Goal: Entertainment & Leisure: Consume media (video, audio)

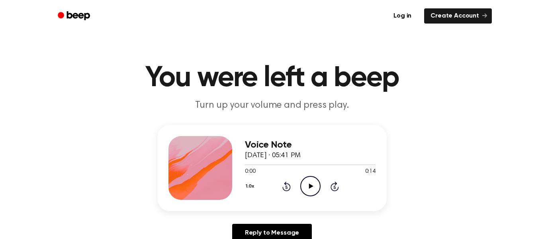
click at [303, 191] on icon "Play Audio" at bounding box center [310, 186] width 20 height 20
click at [334, 187] on icon at bounding box center [334, 186] width 2 height 3
click at [283, 188] on icon at bounding box center [286, 186] width 8 height 10
click at [311, 187] on icon at bounding box center [311, 185] width 4 height 5
click at [286, 187] on icon "Rewind 5 seconds" at bounding box center [286, 186] width 9 height 10
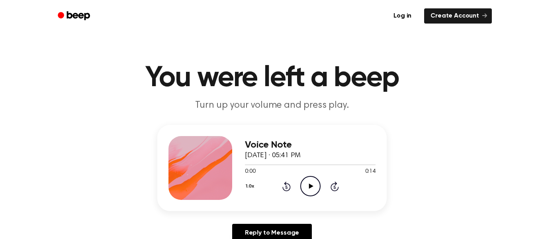
click at [312, 188] on icon "Play Audio" at bounding box center [310, 186] width 20 height 20
click at [311, 188] on icon at bounding box center [311, 185] width 4 height 5
click at [313, 194] on icon "Play Audio" at bounding box center [310, 186] width 20 height 20
click at [306, 184] on icon "Pause Audio" at bounding box center [310, 186] width 20 height 20
click at [322, 194] on div "1.0x Rewind 5 seconds Play Audio Skip 5 seconds" at bounding box center [310, 186] width 131 height 20
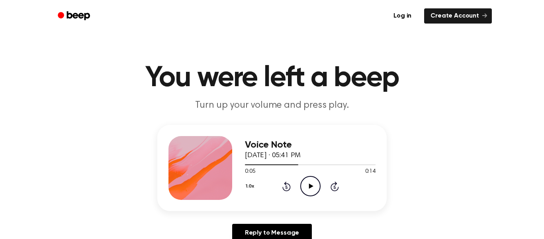
click at [311, 187] on icon at bounding box center [311, 185] width 4 height 5
click at [307, 184] on icon "Pause Audio" at bounding box center [310, 186] width 20 height 20
click at [313, 185] on icon "Play Audio" at bounding box center [310, 186] width 20 height 20
click at [307, 190] on icon "Pause Audio" at bounding box center [310, 186] width 20 height 20
click at [313, 186] on icon at bounding box center [311, 185] width 4 height 5
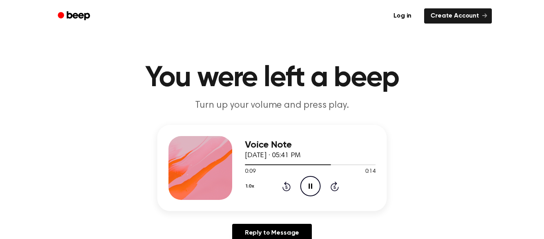
click at [307, 190] on icon "Pause Audio" at bounding box center [310, 186] width 20 height 20
click at [286, 190] on icon at bounding box center [286, 186] width 8 height 10
click at [321, 190] on div "1.0x Rewind 5 seconds Play Audio Skip 5 seconds" at bounding box center [310, 186] width 131 height 20
click at [315, 180] on icon "Play Audio" at bounding box center [310, 186] width 20 height 20
click at [311, 194] on icon "Pause Audio" at bounding box center [310, 186] width 20 height 20
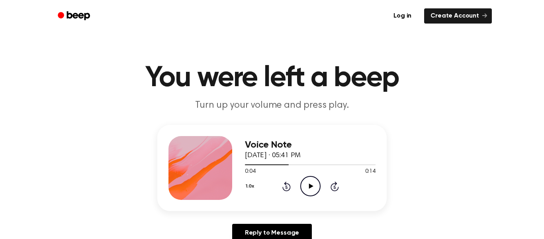
click at [313, 195] on icon "Play Audio" at bounding box center [310, 186] width 20 height 20
click at [311, 187] on icon at bounding box center [311, 185] width 4 height 5
click at [308, 186] on icon "Play Audio" at bounding box center [310, 186] width 20 height 20
click at [302, 185] on icon "Pause Audio" at bounding box center [310, 186] width 20 height 20
click at [286, 187] on icon at bounding box center [286, 186] width 2 height 3
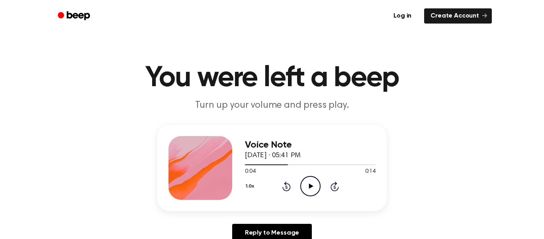
click at [308, 193] on icon "Play Audio" at bounding box center [310, 186] width 20 height 20
click at [309, 188] on icon at bounding box center [311, 185] width 4 height 5
click at [321, 181] on div "1.0x Rewind 5 seconds Play Audio Skip 5 seconds" at bounding box center [310, 186] width 131 height 20
click at [310, 193] on icon "Play Audio" at bounding box center [310, 186] width 20 height 20
click at [313, 188] on icon "Pause Audio" at bounding box center [310, 186] width 20 height 20
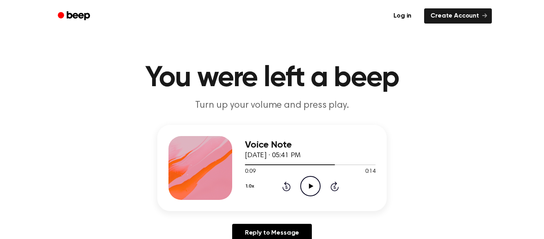
click at [286, 187] on icon at bounding box center [286, 186] width 2 height 3
click at [316, 188] on icon "Play Audio" at bounding box center [310, 186] width 20 height 20
click at [313, 187] on icon "Pause Audio" at bounding box center [310, 186] width 20 height 20
click at [309, 193] on icon "Play Audio" at bounding box center [310, 186] width 20 height 20
click at [309, 190] on icon "Pause Audio" at bounding box center [310, 186] width 20 height 20
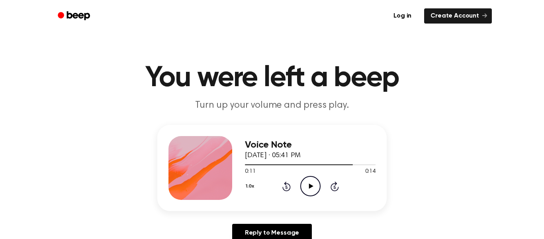
click at [308, 190] on icon "Play Audio" at bounding box center [310, 186] width 20 height 20
